Goal: Browse casually

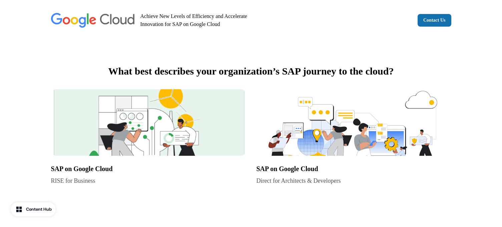
scroll to position [362, 0]
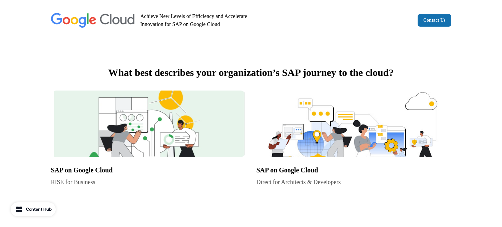
click at [329, 125] on img at bounding box center [353, 124] width 195 height 67
click at [134, 123] on img at bounding box center [148, 124] width 195 height 67
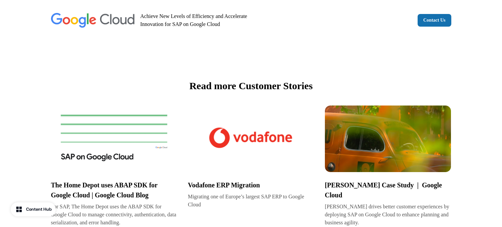
scroll to position [1007, 0]
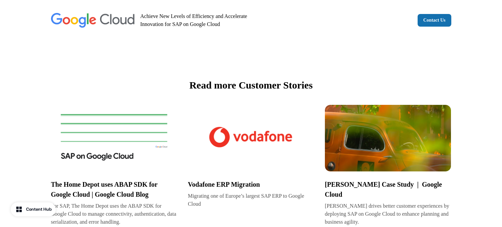
click at [262, 138] on img at bounding box center [251, 138] width 126 height 67
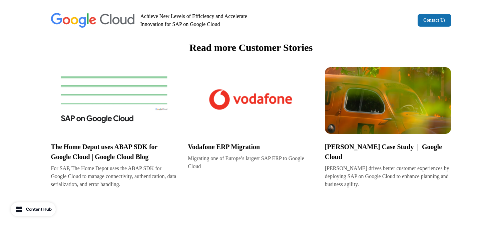
scroll to position [1048, 0]
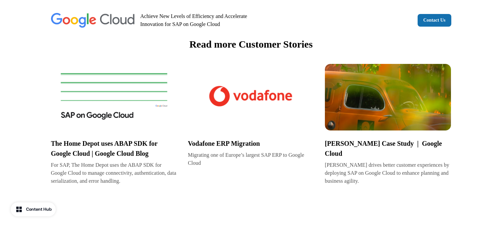
click at [407, 103] on img at bounding box center [388, 97] width 126 height 67
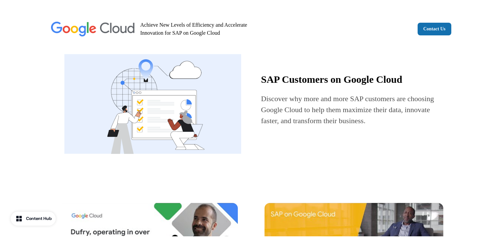
scroll to position [591, 0]
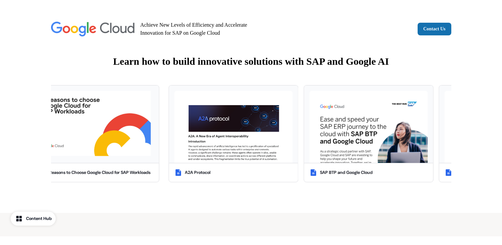
scroll to position [968, 0]
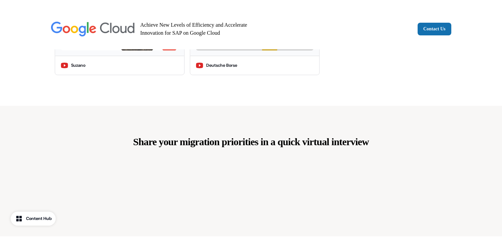
scroll to position [1197, 0]
